Goal: Transaction & Acquisition: Obtain resource

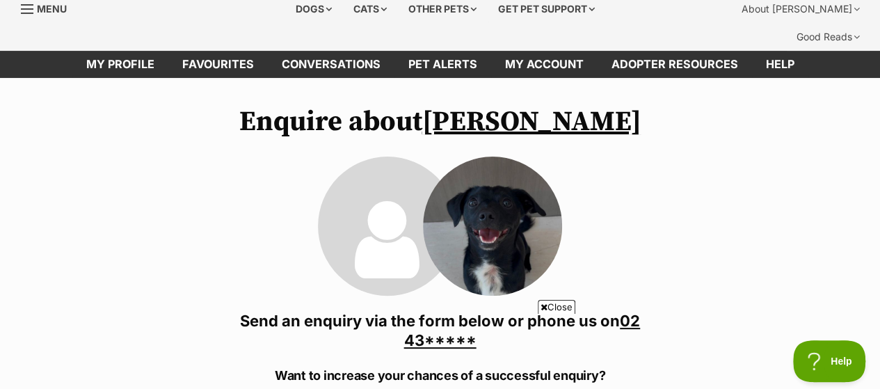
scroll to position [139, 0]
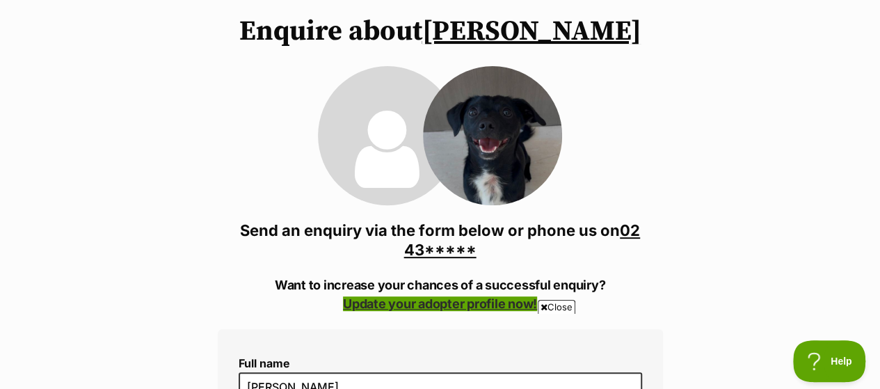
click at [433, 296] on link "Update your adopter profile now!" at bounding box center [440, 303] width 194 height 15
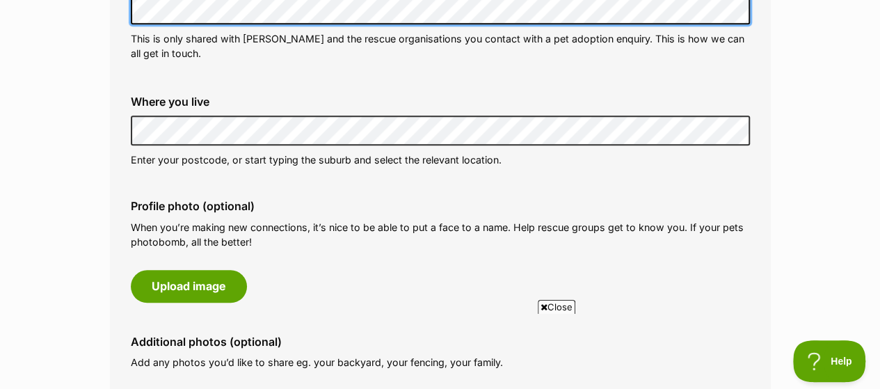
scroll to position [556, 0]
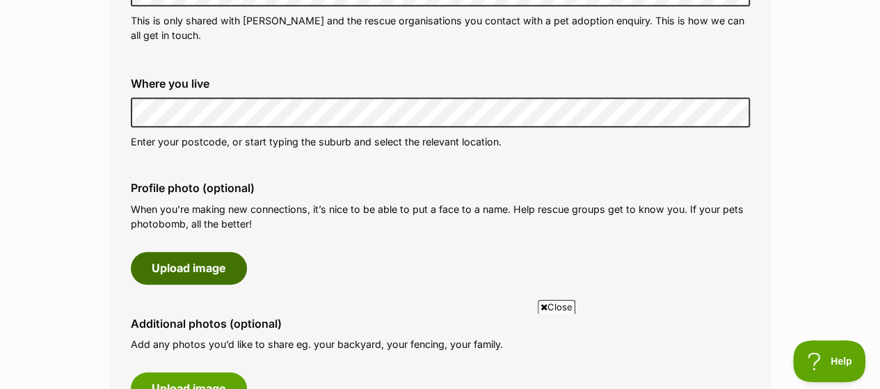
click at [228, 252] on button "Upload image" at bounding box center [189, 268] width 116 height 32
click at [210, 252] on button "Upload image" at bounding box center [189, 268] width 116 height 32
click at [189, 252] on button "Upload image" at bounding box center [189, 268] width 116 height 32
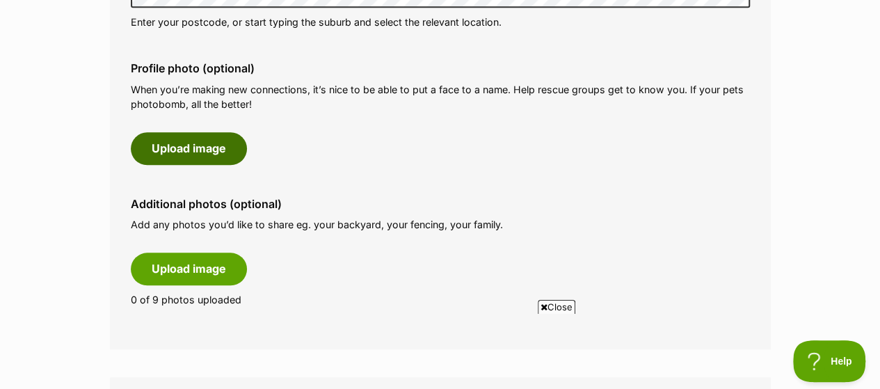
scroll to position [695, 0]
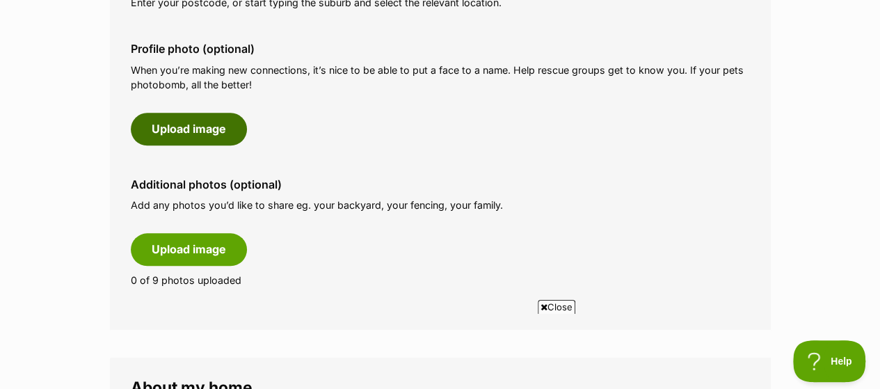
click at [184, 113] on button "Upload image" at bounding box center [189, 129] width 116 height 32
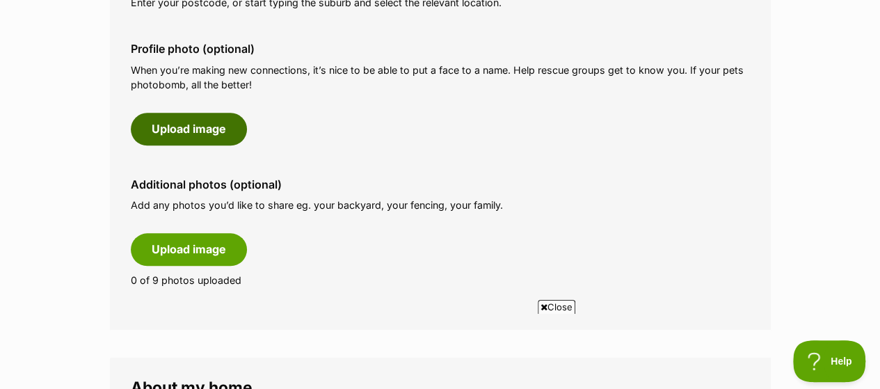
click at [184, 113] on button "Upload image" at bounding box center [189, 129] width 116 height 32
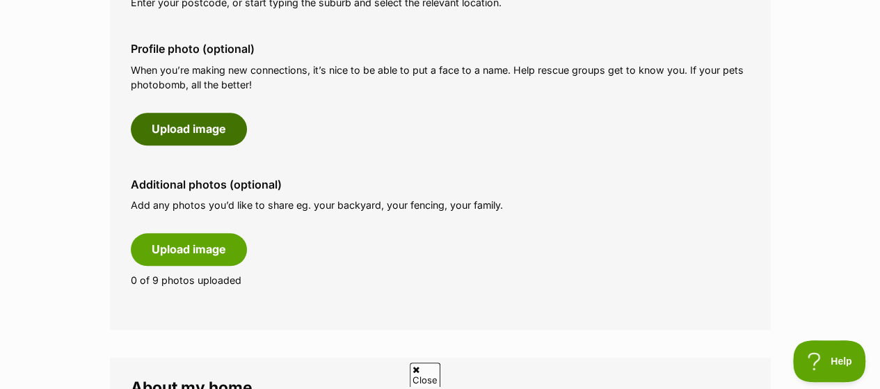
scroll to position [0, 0]
click at [184, 113] on button "Upload image" at bounding box center [189, 129] width 116 height 32
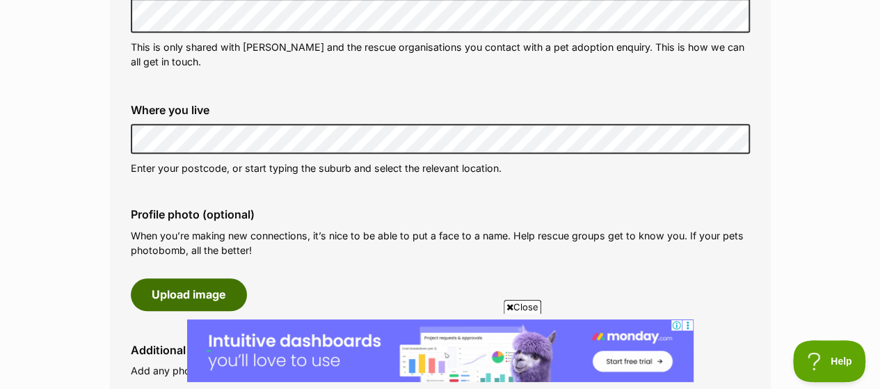
scroll to position [556, 0]
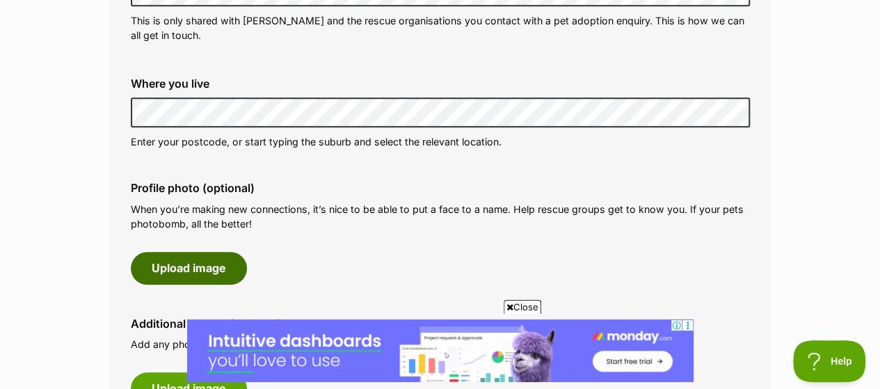
click at [186, 252] on button "Upload image" at bounding box center [189, 268] width 116 height 32
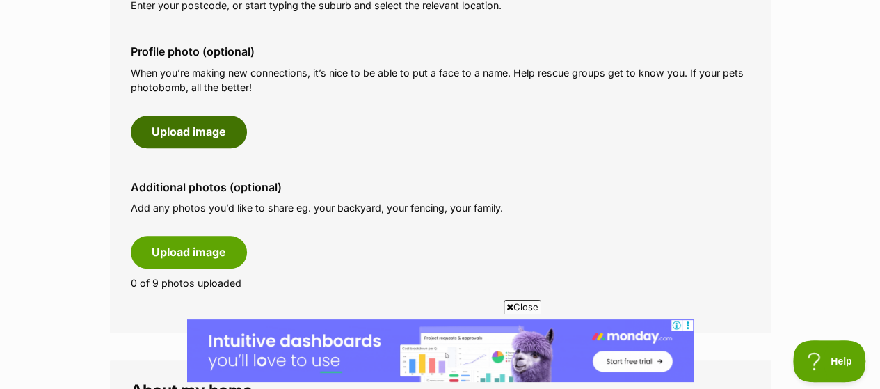
scroll to position [695, 0]
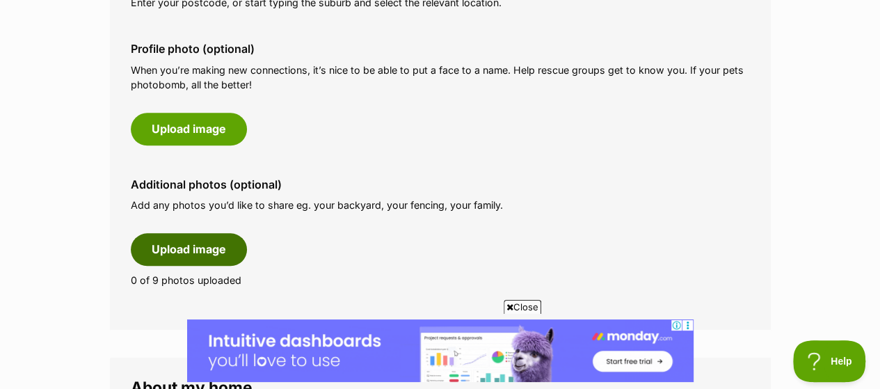
click at [195, 233] on button "Upload image" at bounding box center [189, 249] width 116 height 32
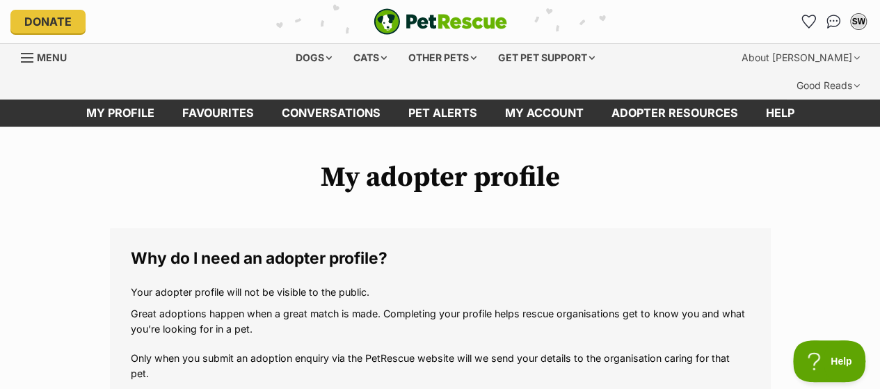
scroll to position [0, 0]
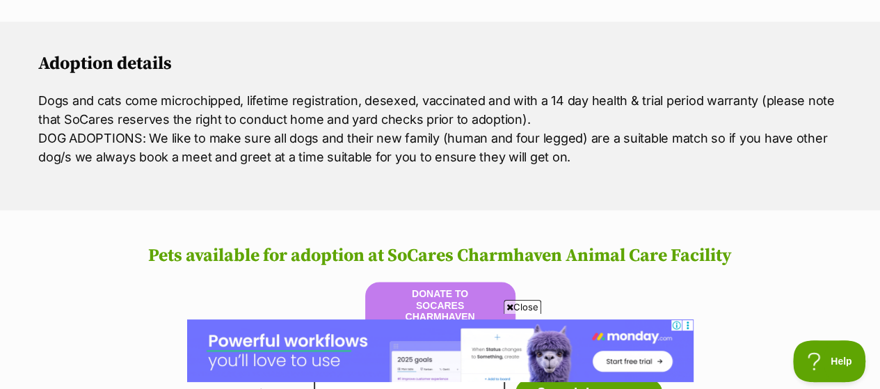
scroll to position [1043, 0]
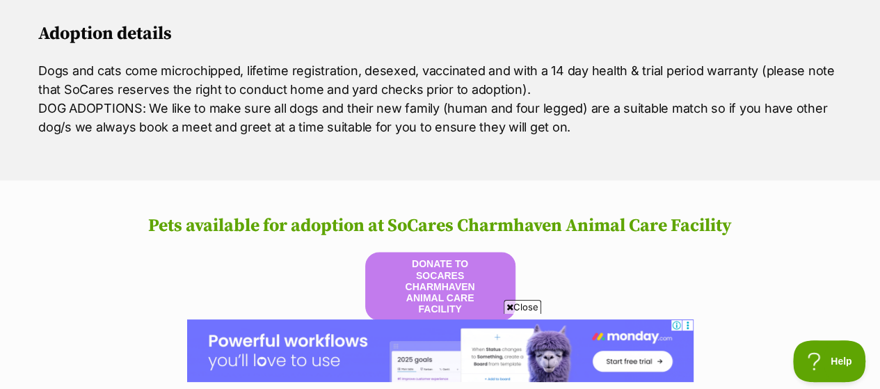
click at [348, 348] on input "text" at bounding box center [409, 362] width 191 height 29
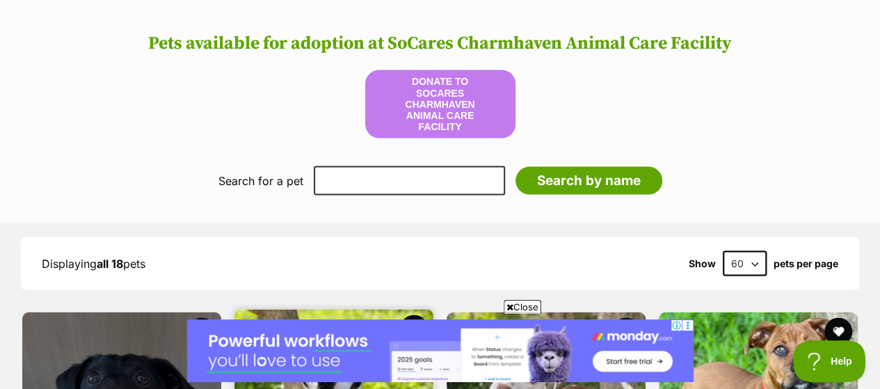
scroll to position [1252, 0]
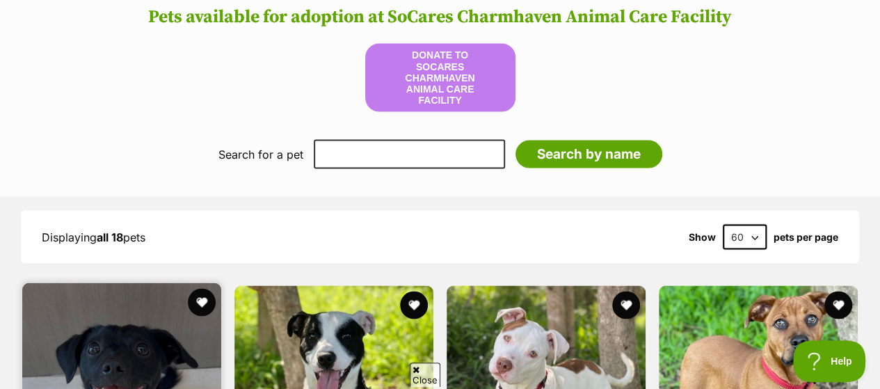
scroll to position [0, 0]
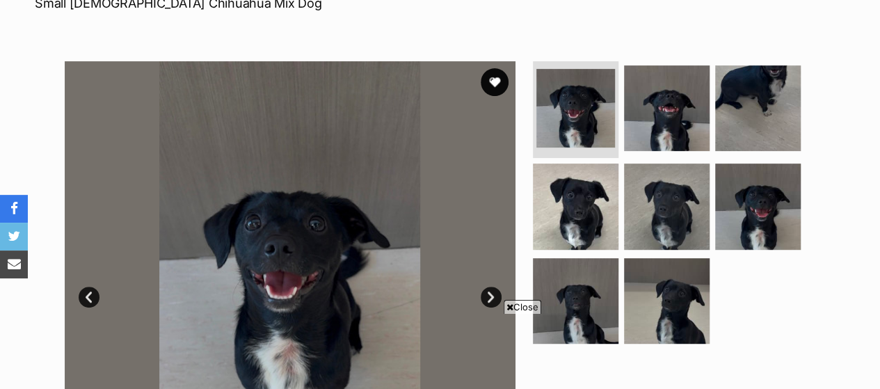
scroll to position [278, 0]
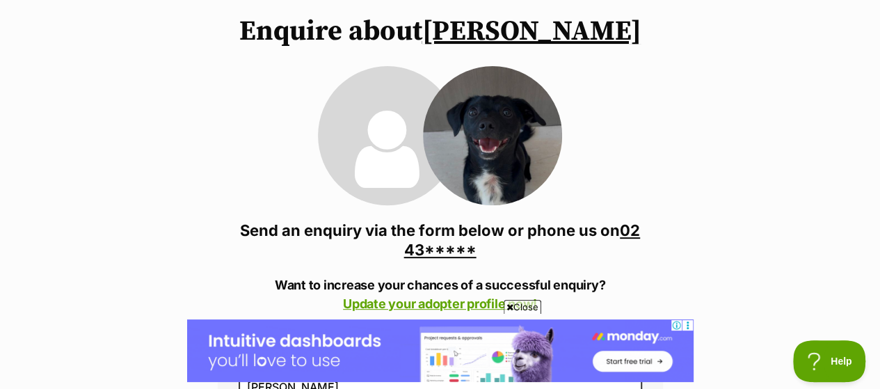
click at [431, 222] on link "02 43*****" at bounding box center [522, 240] width 236 height 38
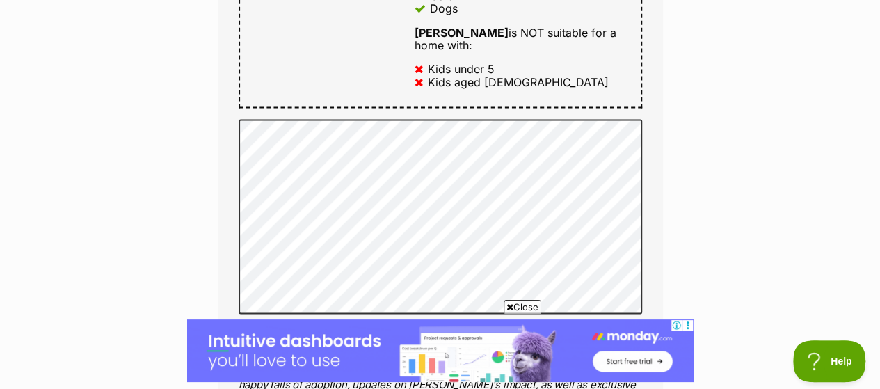
scroll to position [1043, 0]
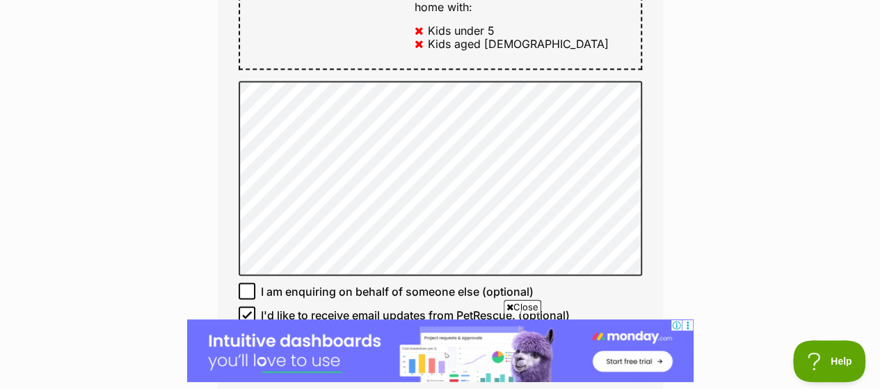
click at [248, 287] on icon at bounding box center [247, 290] width 8 height 6
click at [248, 282] on input "I am enquiring on behalf of someone else (optional)" at bounding box center [247, 290] width 17 height 17
checkbox input "true"
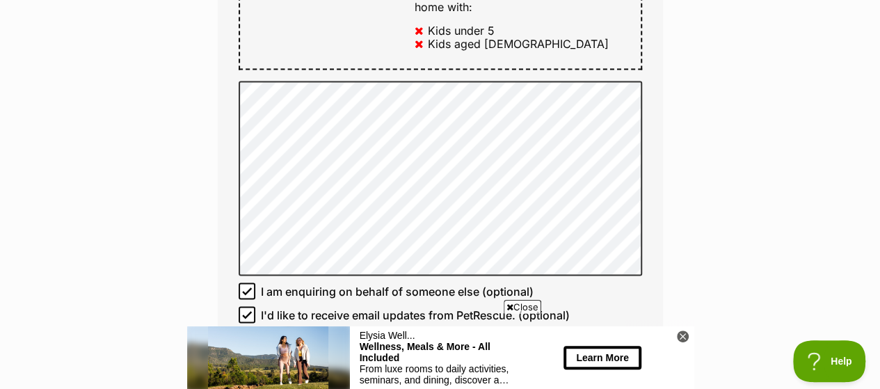
click at [248, 311] on icon at bounding box center [247, 314] width 8 height 6
click at [248, 306] on input "I'd like to receive email updates from PetRescue. (optional)" at bounding box center [247, 314] width 17 height 17
checkbox input "false"
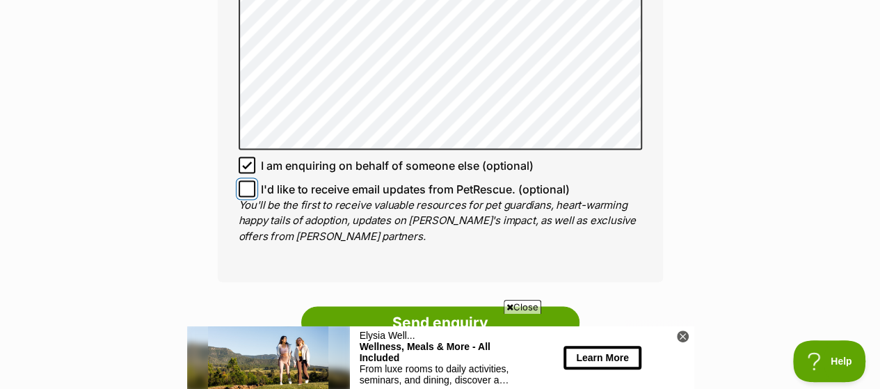
scroll to position [1182, 0]
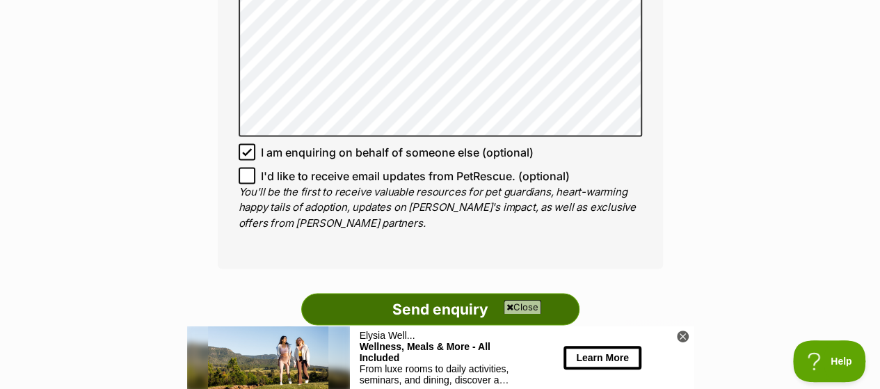
click at [457, 293] on input "Send enquiry" at bounding box center [440, 309] width 278 height 32
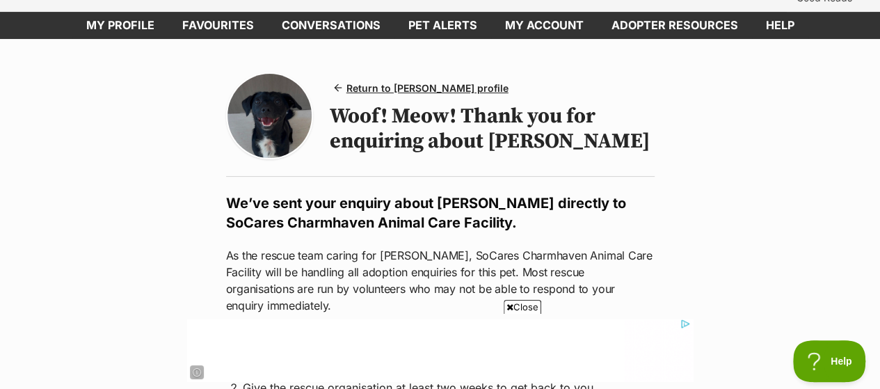
scroll to position [70, 0]
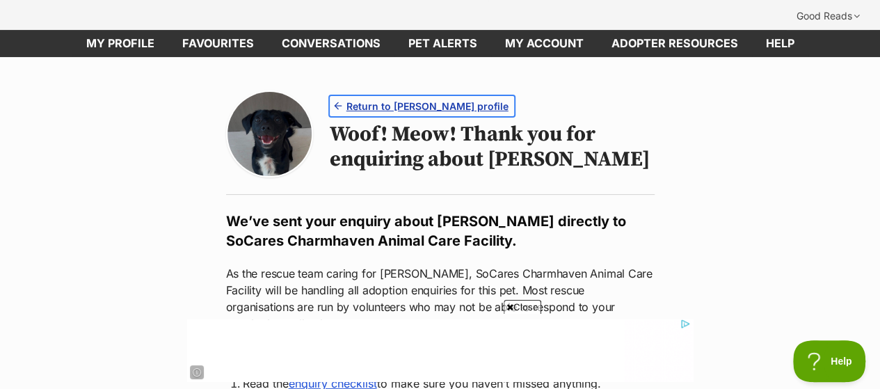
click at [428, 99] on span "Return to Johnson's profile" at bounding box center [427, 106] width 162 height 15
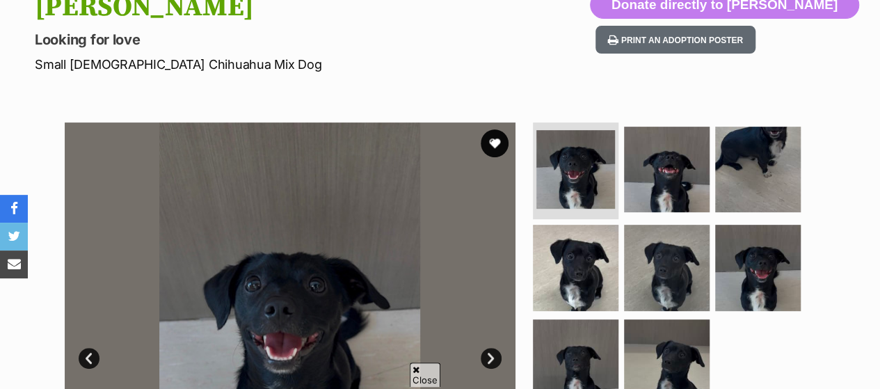
scroll to position [209, 0]
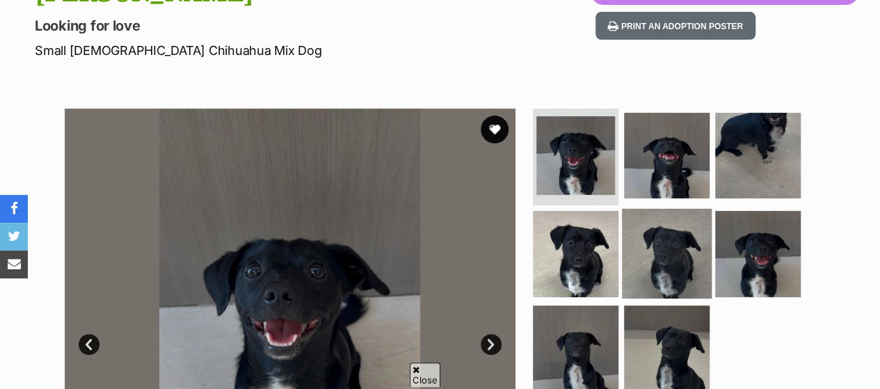
click at [641, 209] on img at bounding box center [667, 254] width 90 height 90
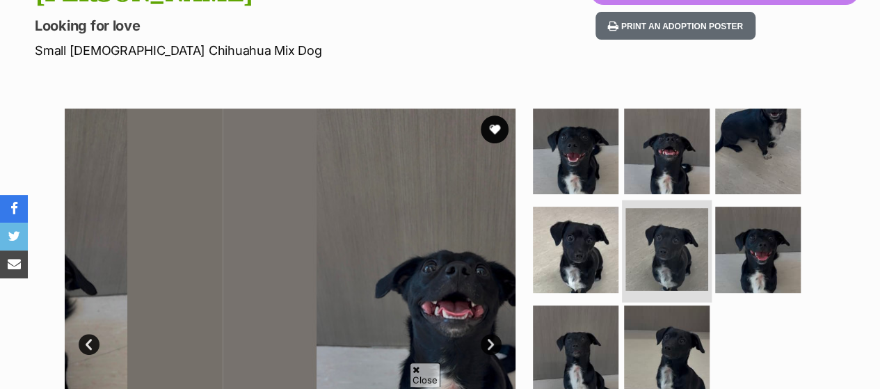
click at [641, 209] on img at bounding box center [666, 250] width 83 height 83
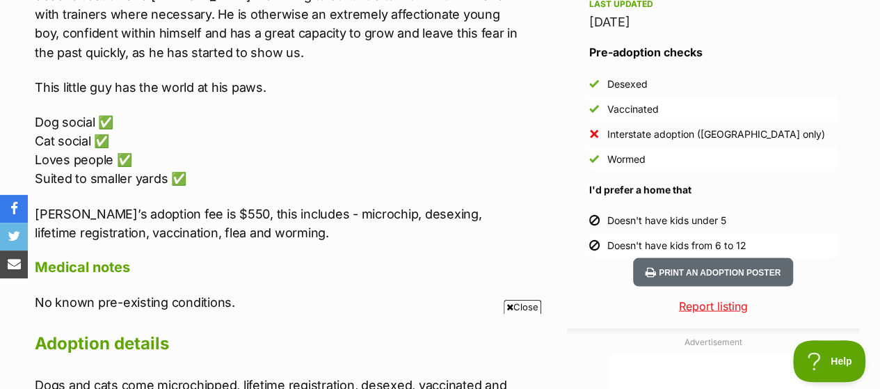
scroll to position [1321, 0]
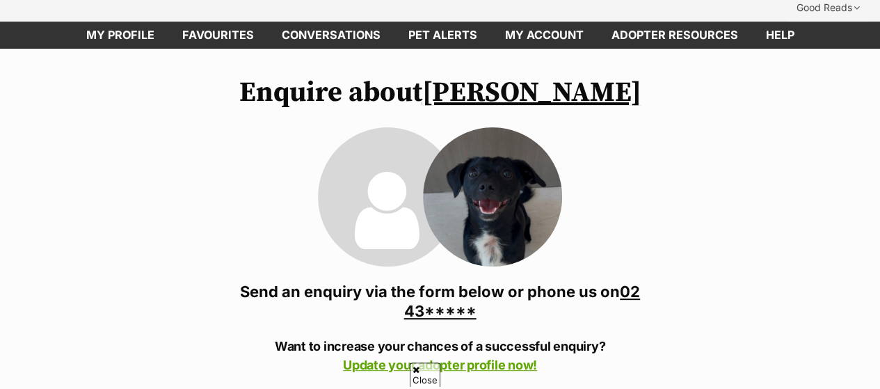
scroll to position [139, 0]
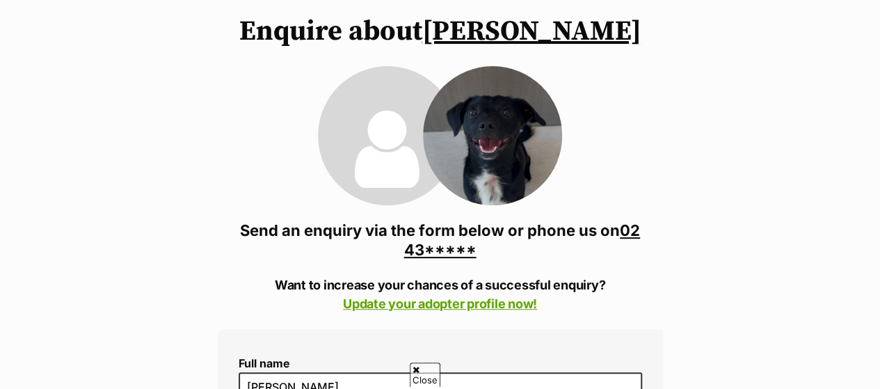
click at [448, 227] on link "02 43*****" at bounding box center [522, 240] width 236 height 38
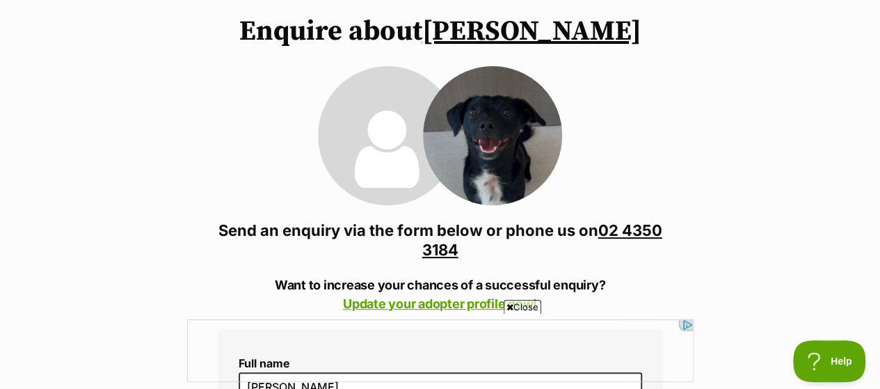
scroll to position [0, 0]
